Goal: Information Seeking & Learning: Learn about a topic

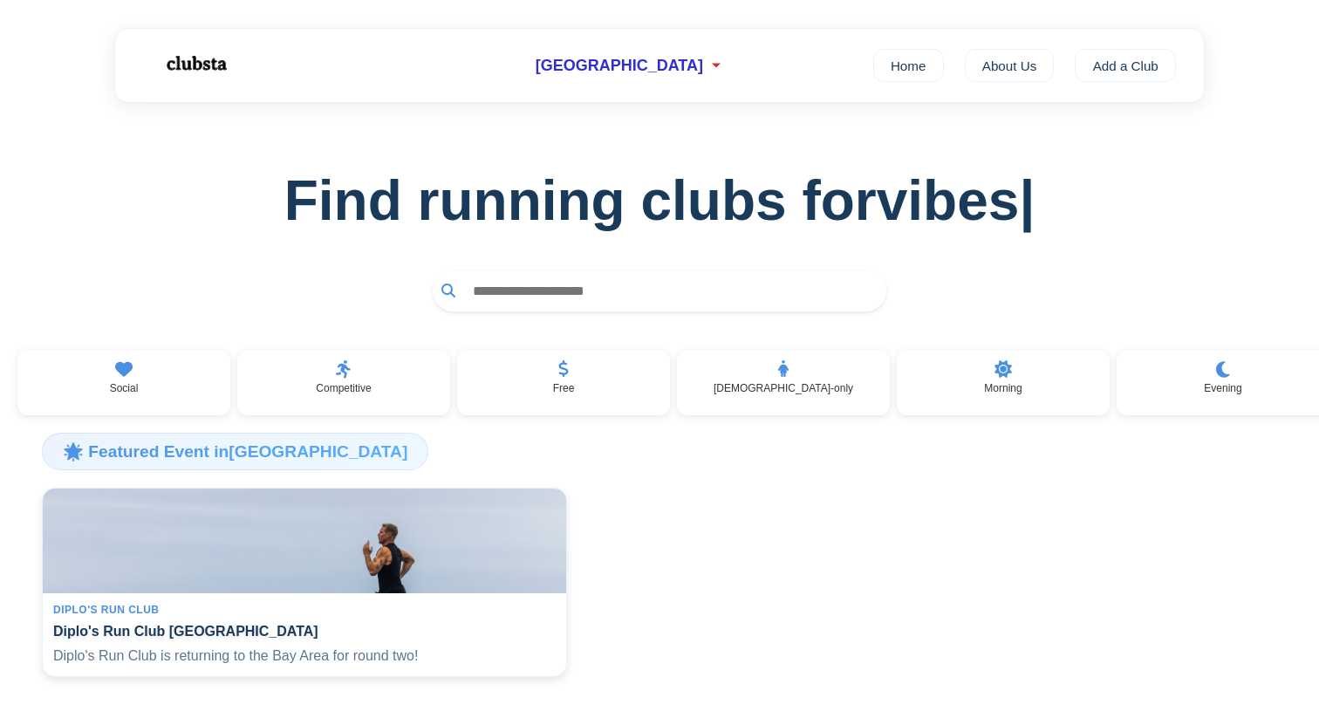
click at [753, 297] on input "text" at bounding box center [670, 291] width 413 height 32
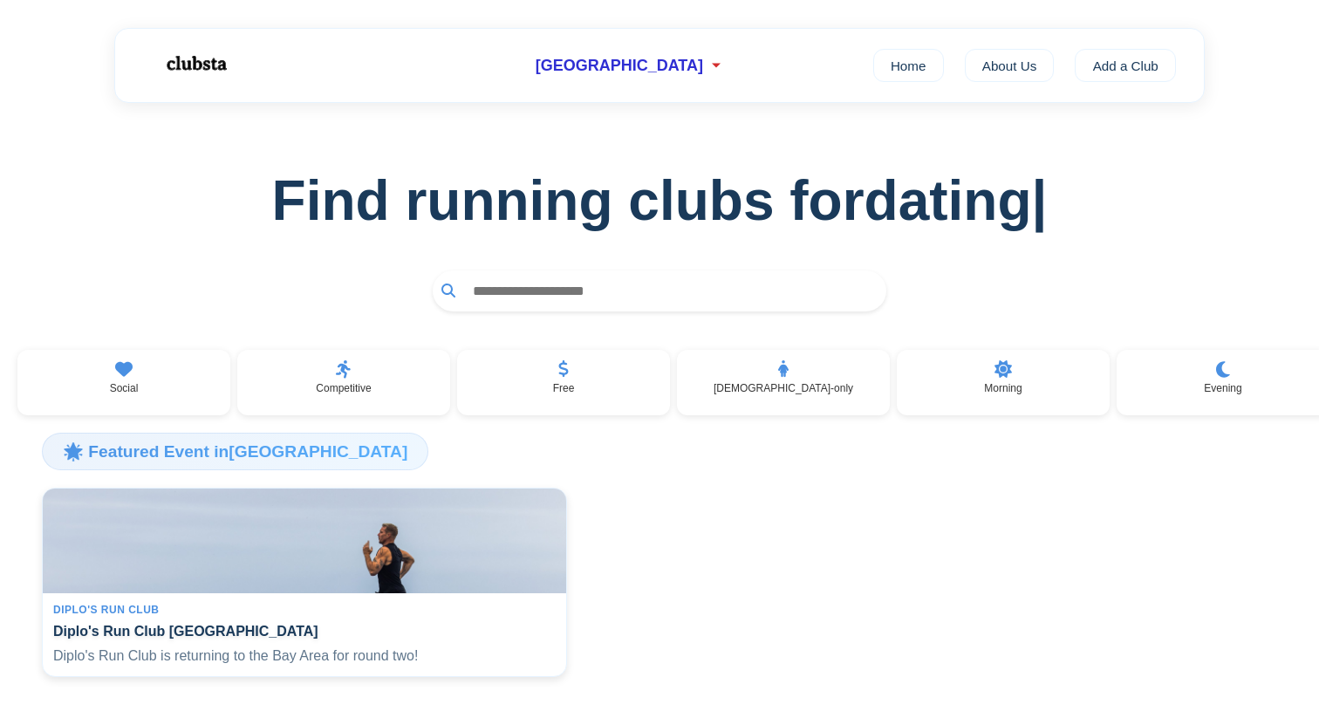
click at [753, 297] on input "text" at bounding box center [670, 291] width 413 height 32
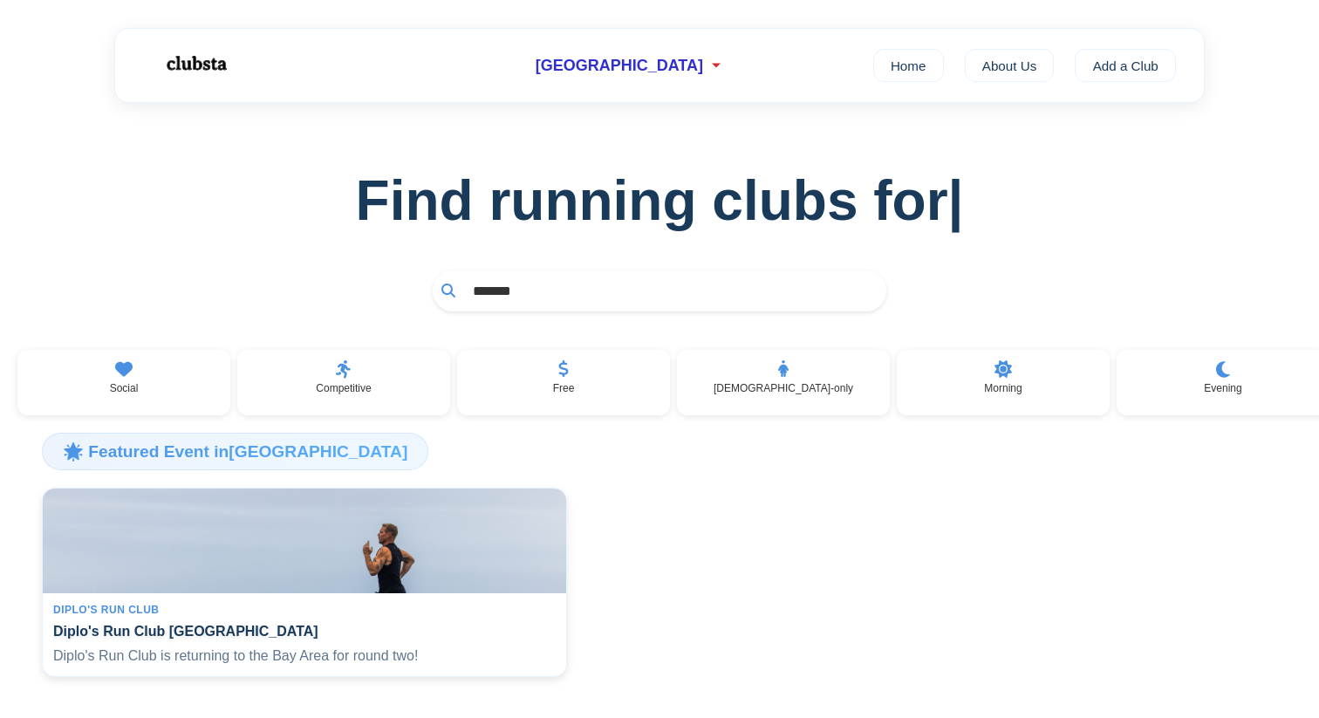
type input "*******"
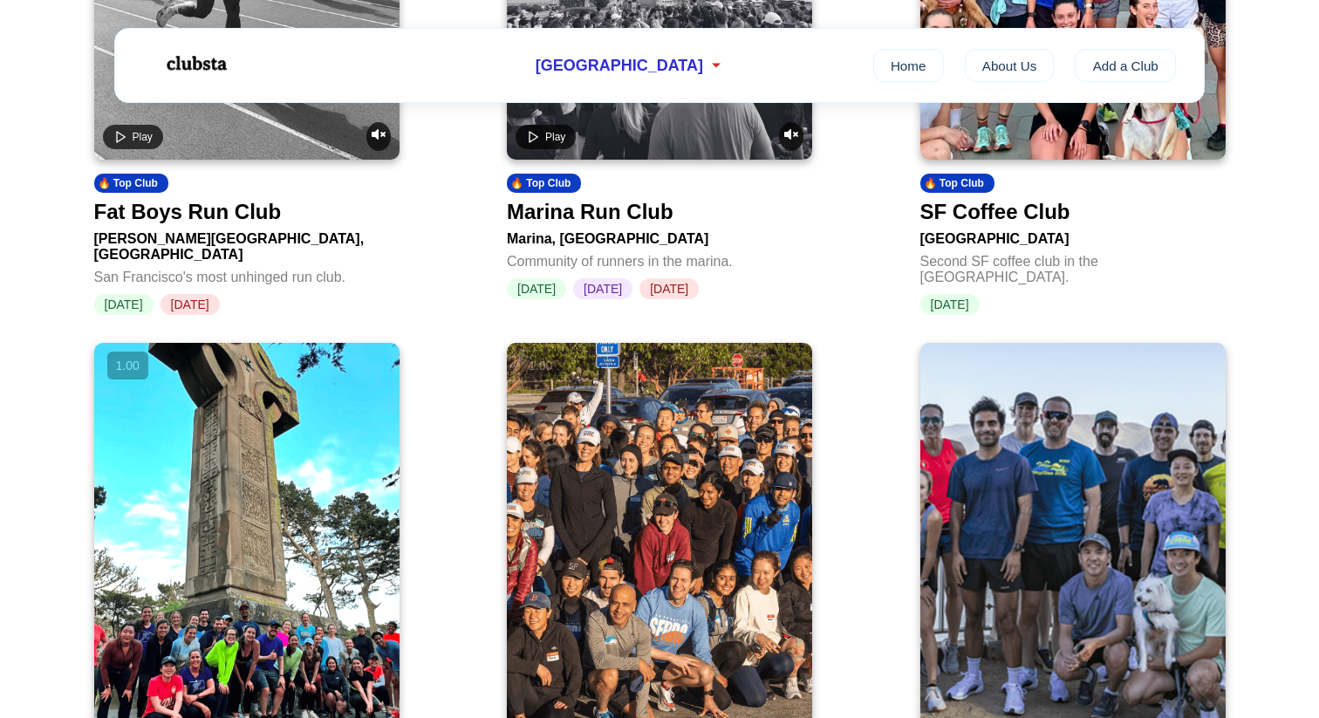
scroll to position [989, 0]
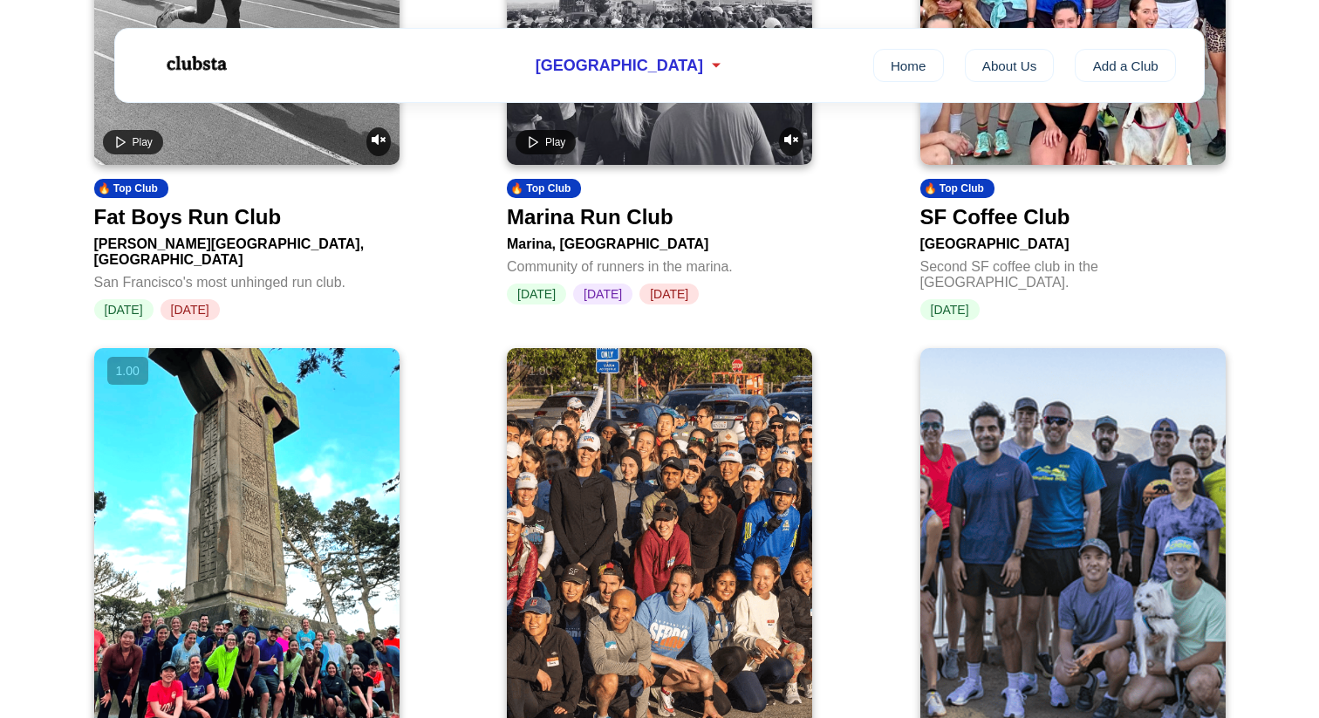
drag, startPoint x: 965, startPoint y: 267, endPoint x: 1059, endPoint y: 83, distance: 206.7
click at [0, 0] on div "Play 🔥 Top Club Fat Boys Run Club [PERSON_NAME][GEOGRAPHIC_DATA], [GEOGRAPHIC_D…" at bounding box center [659, 622] width 1319 height 1771
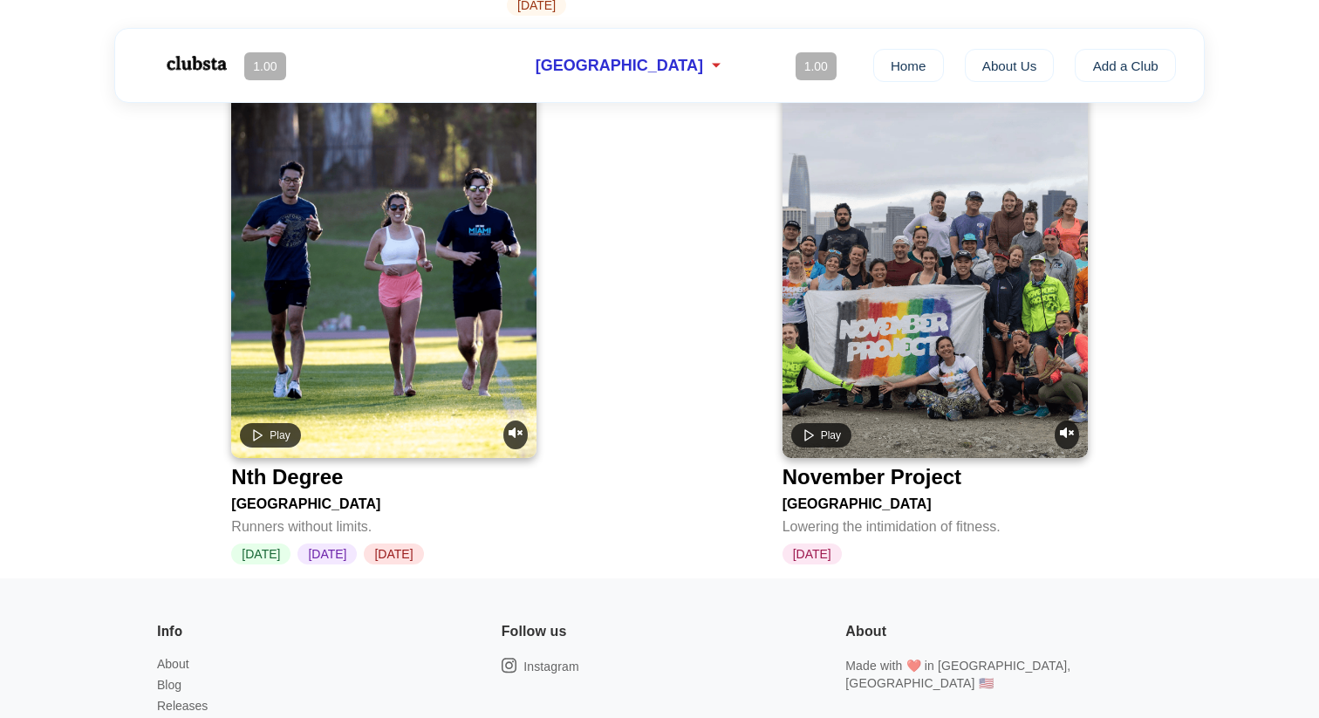
scroll to position [1885, 0]
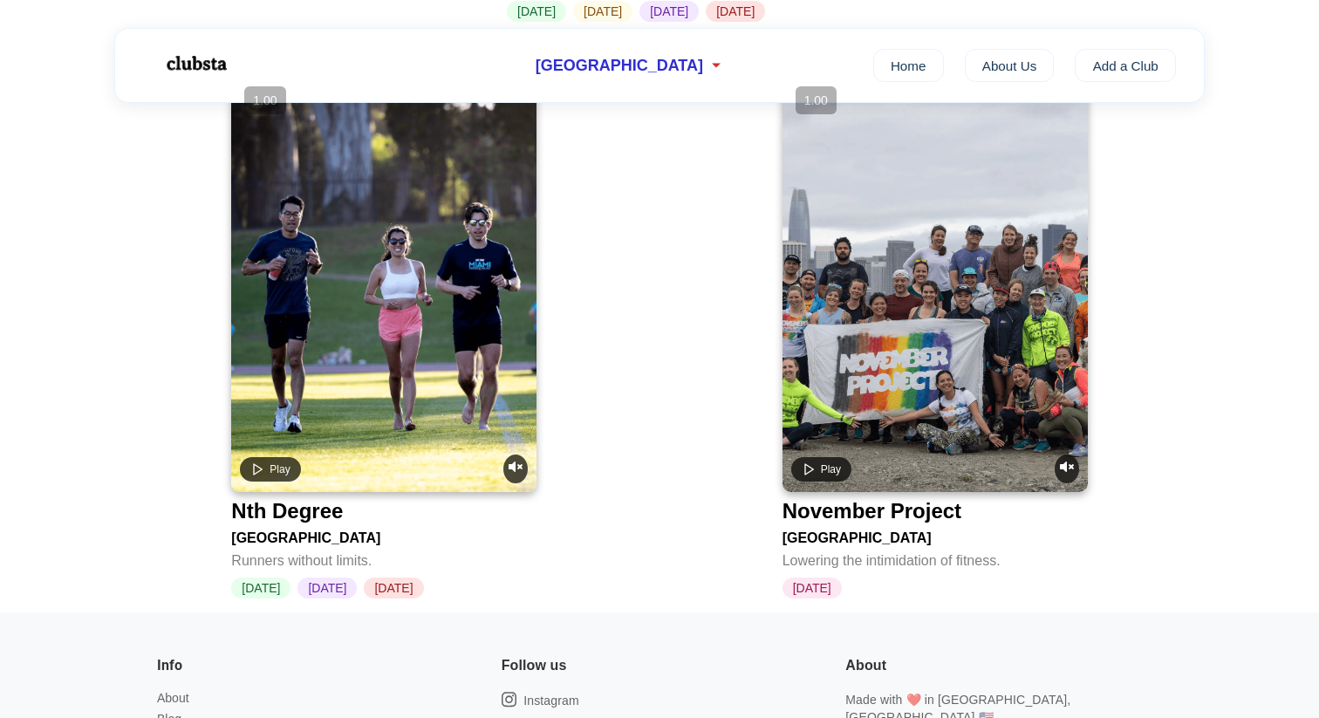
click at [440, 358] on video at bounding box center [383, 285] width 305 height 414
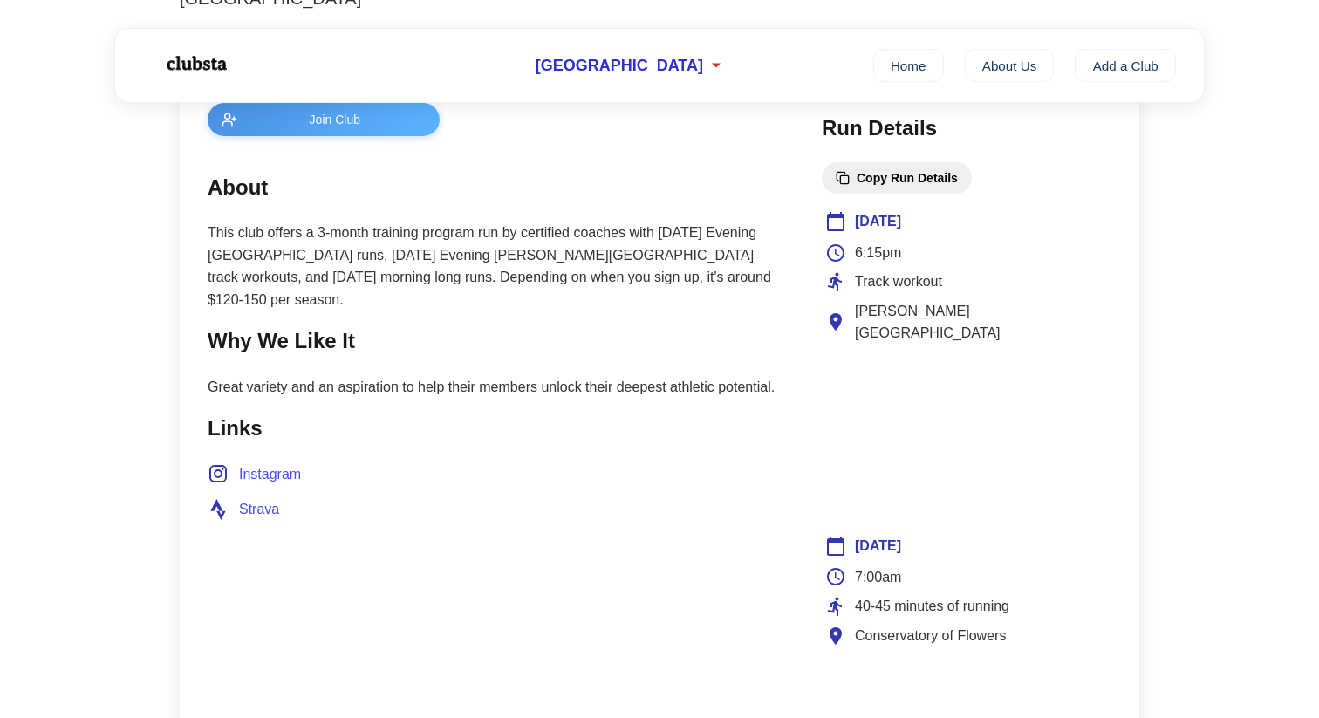
scroll to position [640, 0]
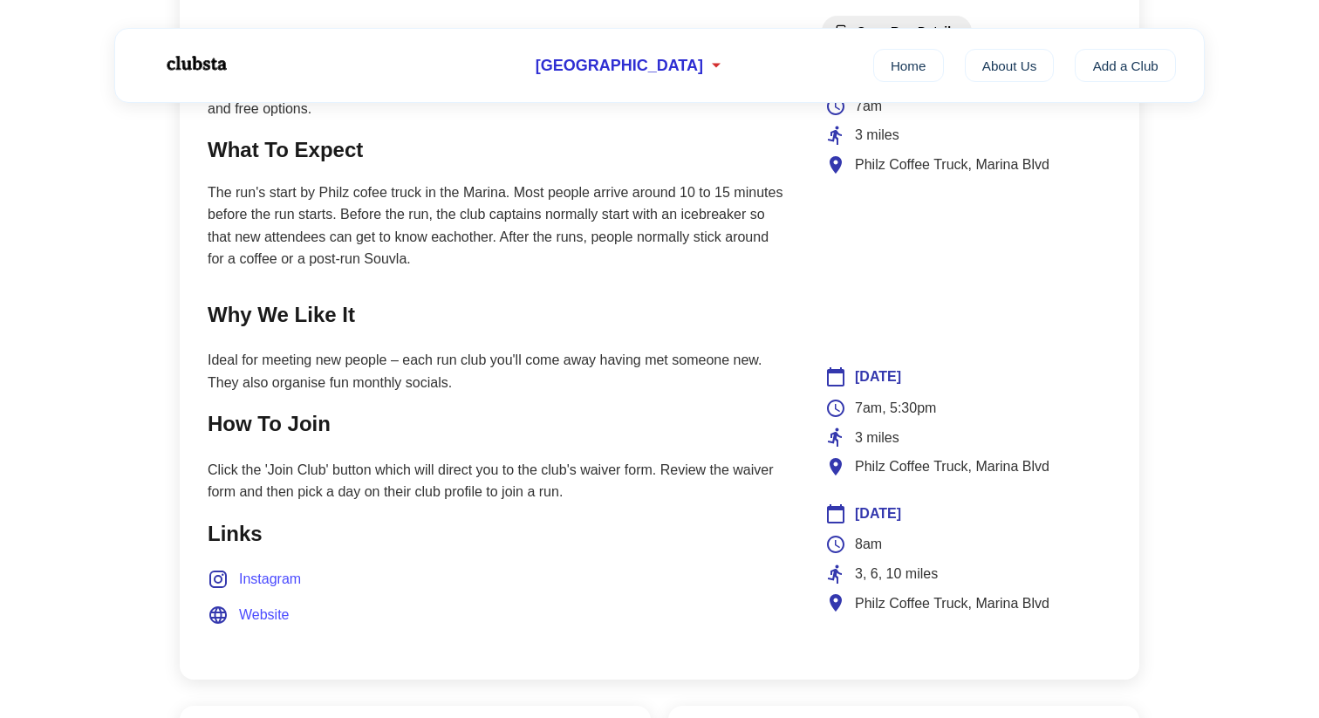
scroll to position [741, 0]
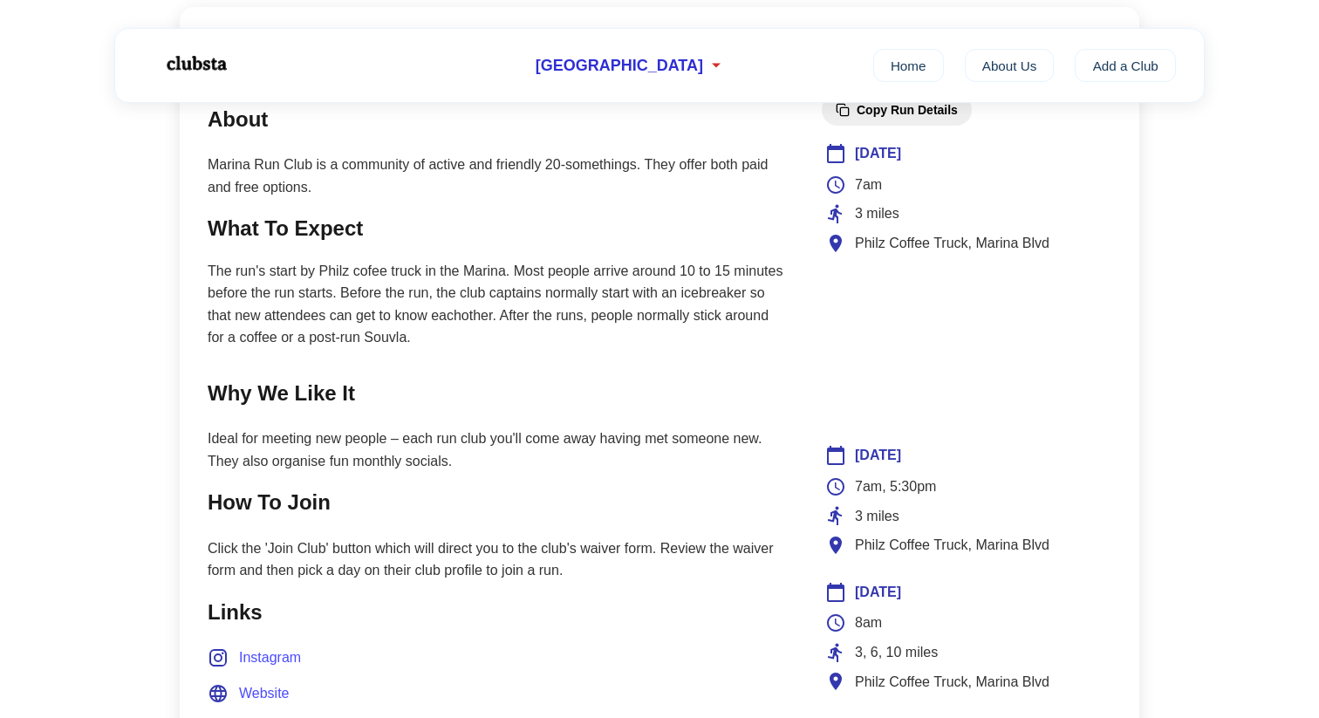
click at [880, 488] on span "7am, 5:30pm" at bounding box center [895, 486] width 81 height 23
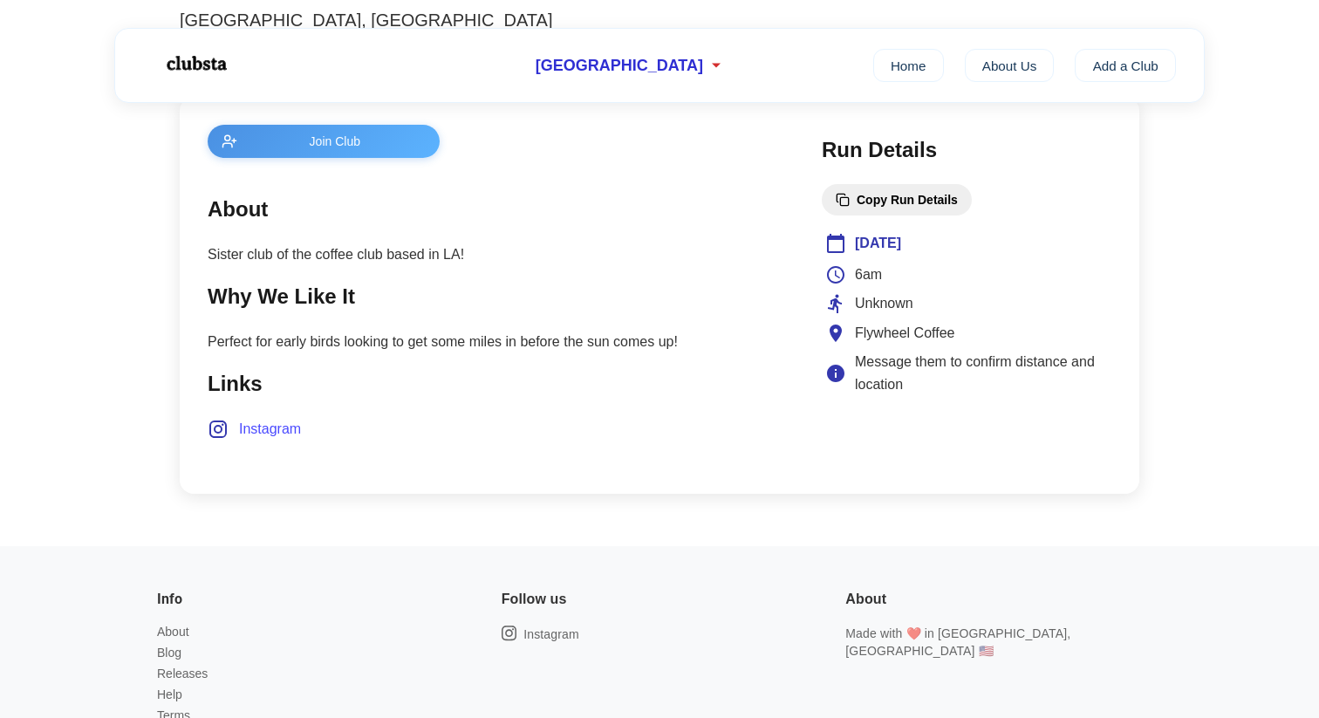
scroll to position [609, 0]
